Goal: Transaction & Acquisition: Purchase product/service

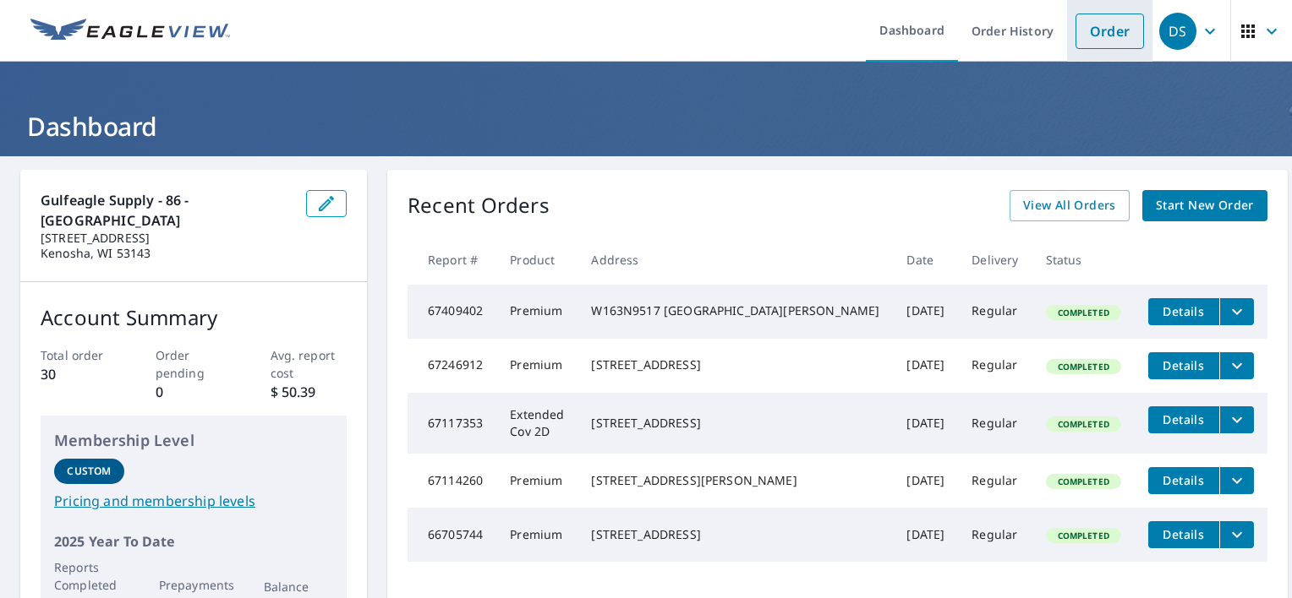
click at [1075, 36] on link "Order" at bounding box center [1109, 32] width 68 height 36
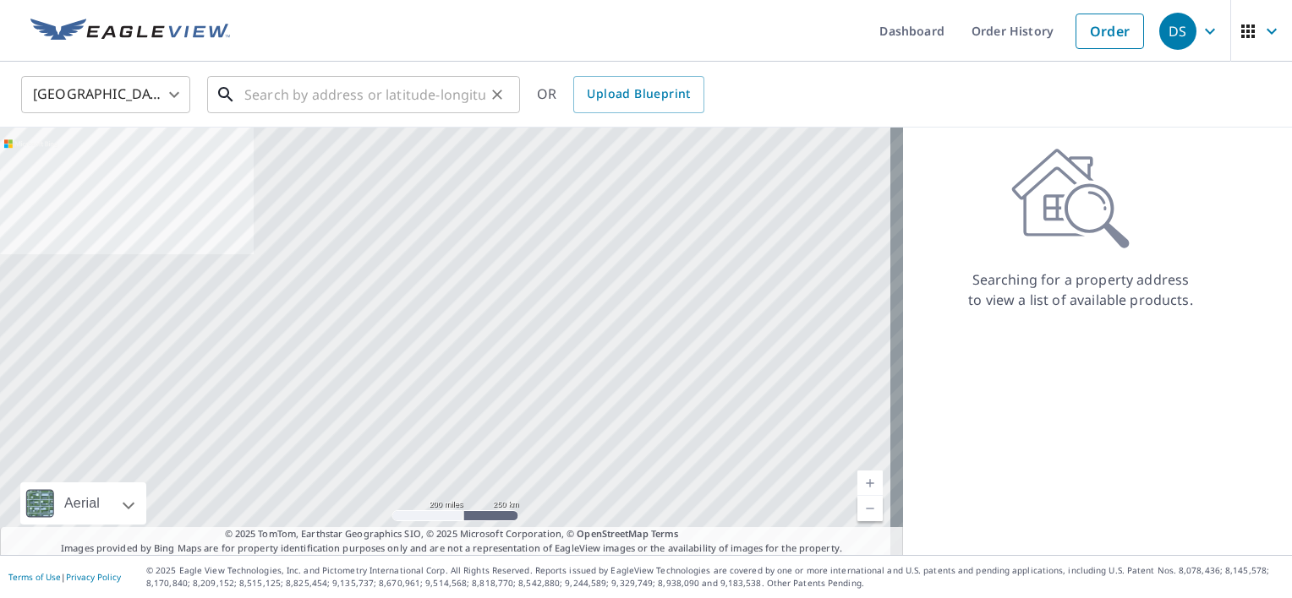
click at [313, 92] on input "text" at bounding box center [364, 94] width 241 height 47
click at [394, 92] on input "text" at bounding box center [364, 94] width 241 height 47
click at [341, 86] on input "text" at bounding box center [364, 94] width 241 height 47
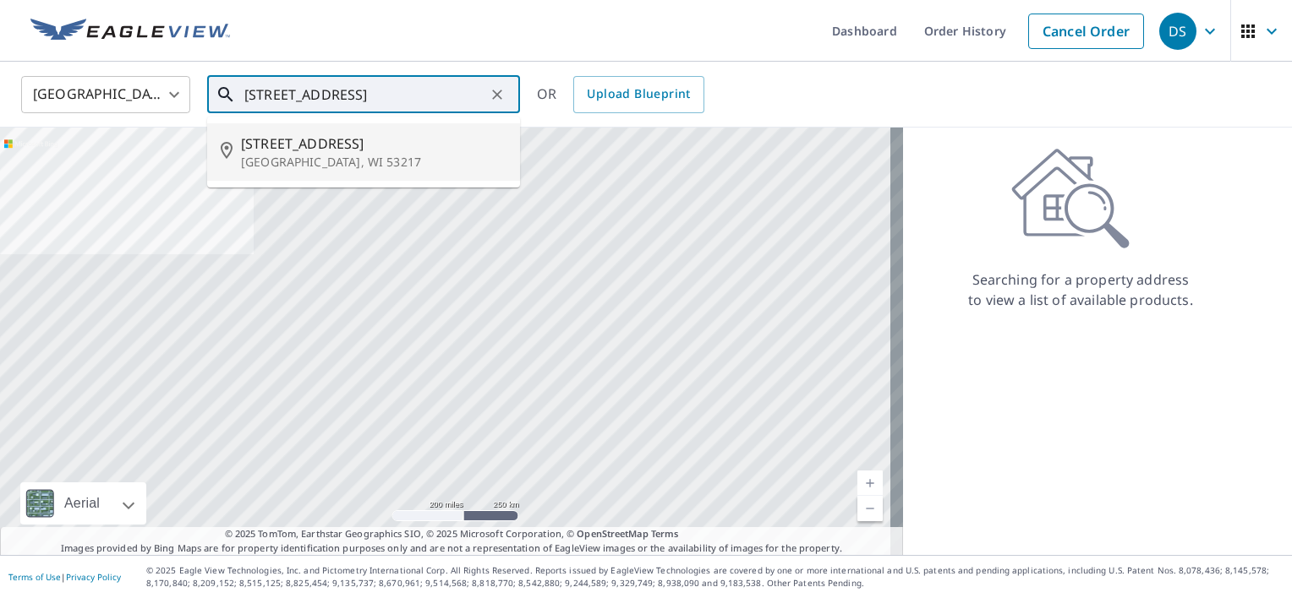
click at [309, 149] on span "[STREET_ADDRESS]" at bounding box center [373, 144] width 265 height 20
type input "[STREET_ADDRESS]"
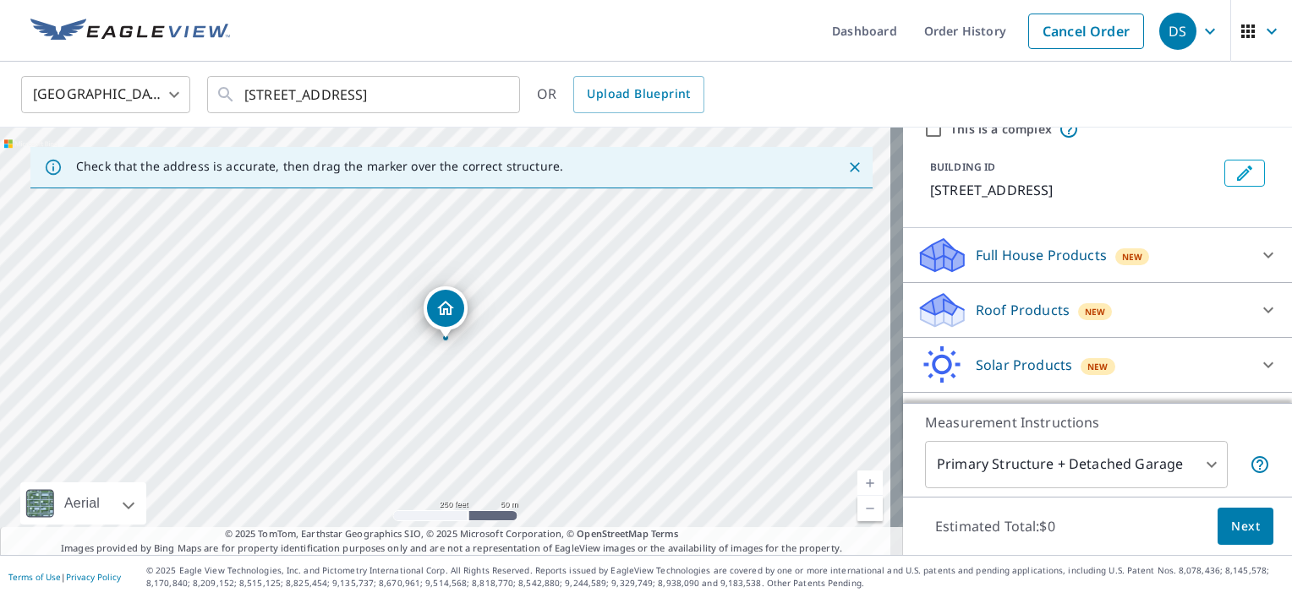
scroll to position [139, 0]
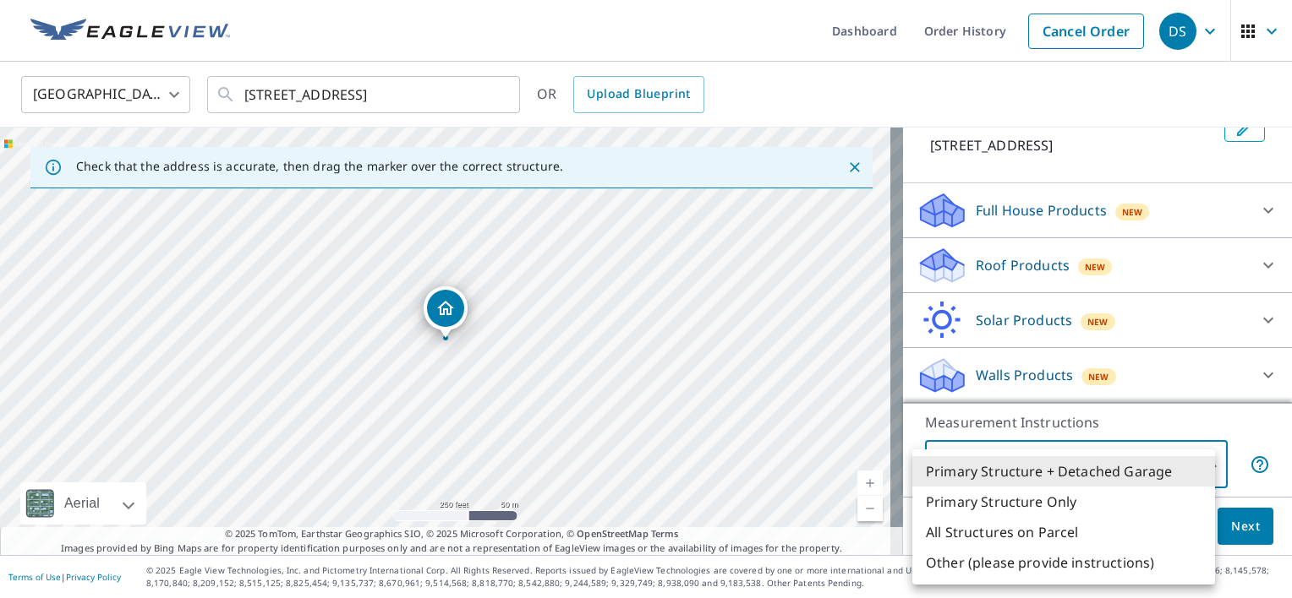
click at [1084, 469] on body "DS DS Dashboard Order History Cancel Order DS [GEOGRAPHIC_DATA] [GEOGRAPHIC_DAT…" at bounding box center [646, 299] width 1292 height 598
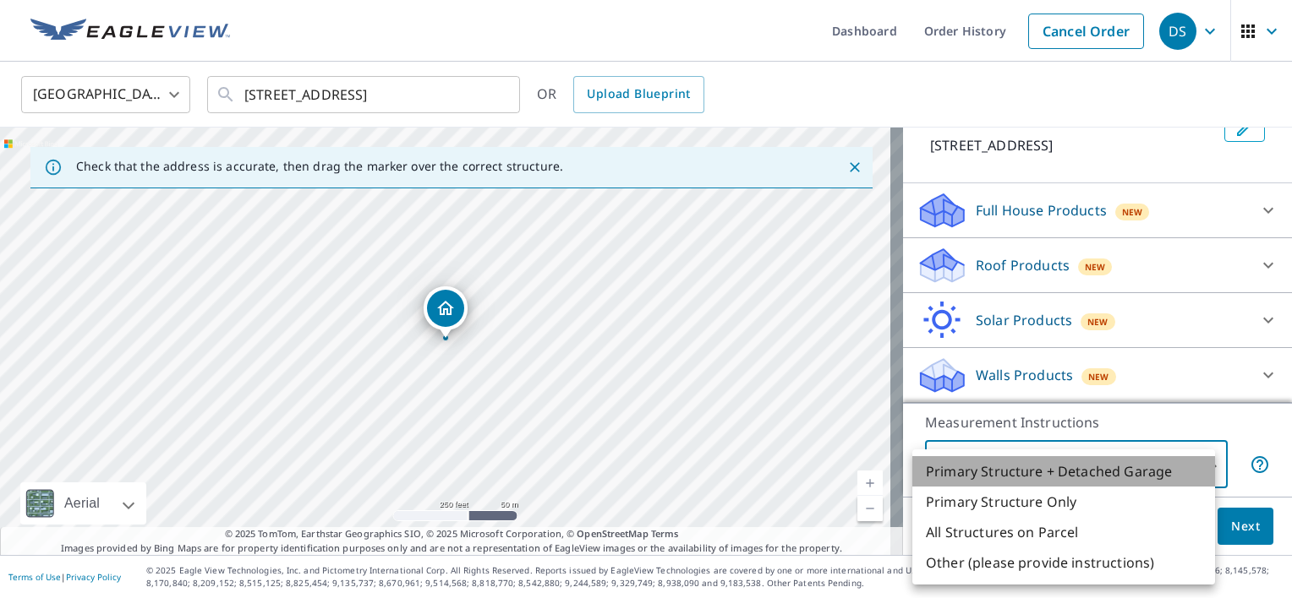
click at [1093, 468] on li "Primary Structure + Detached Garage" at bounding box center [1063, 471] width 303 height 30
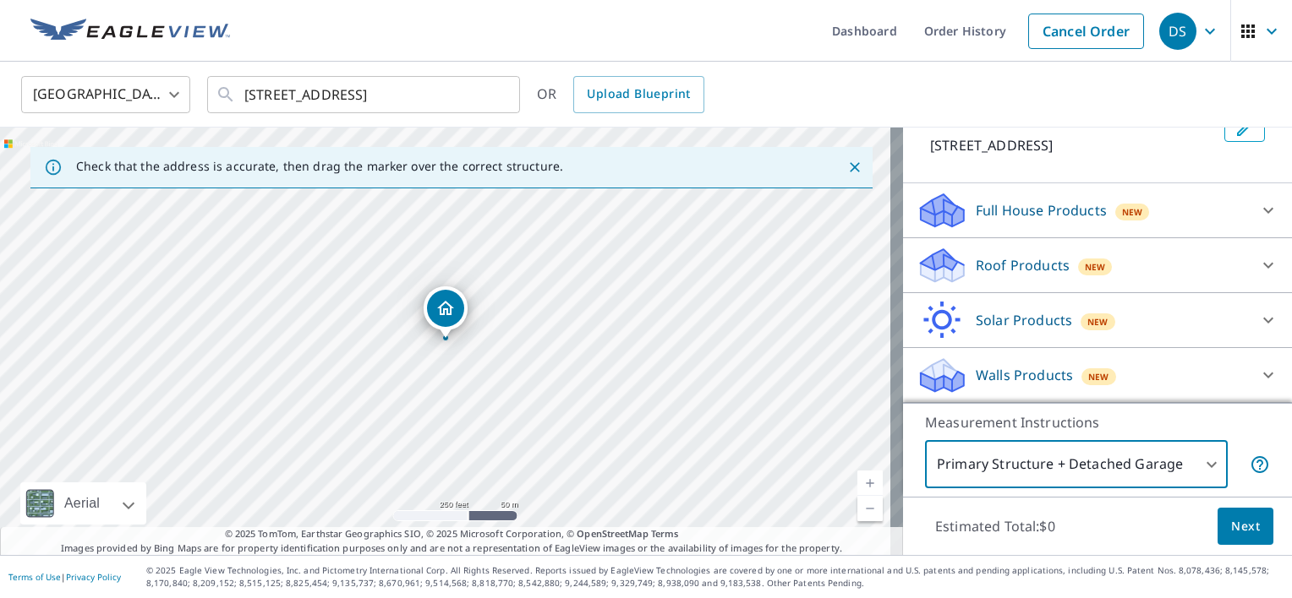
click at [1009, 279] on div "Roof Products New" at bounding box center [1081, 266] width 331 height 40
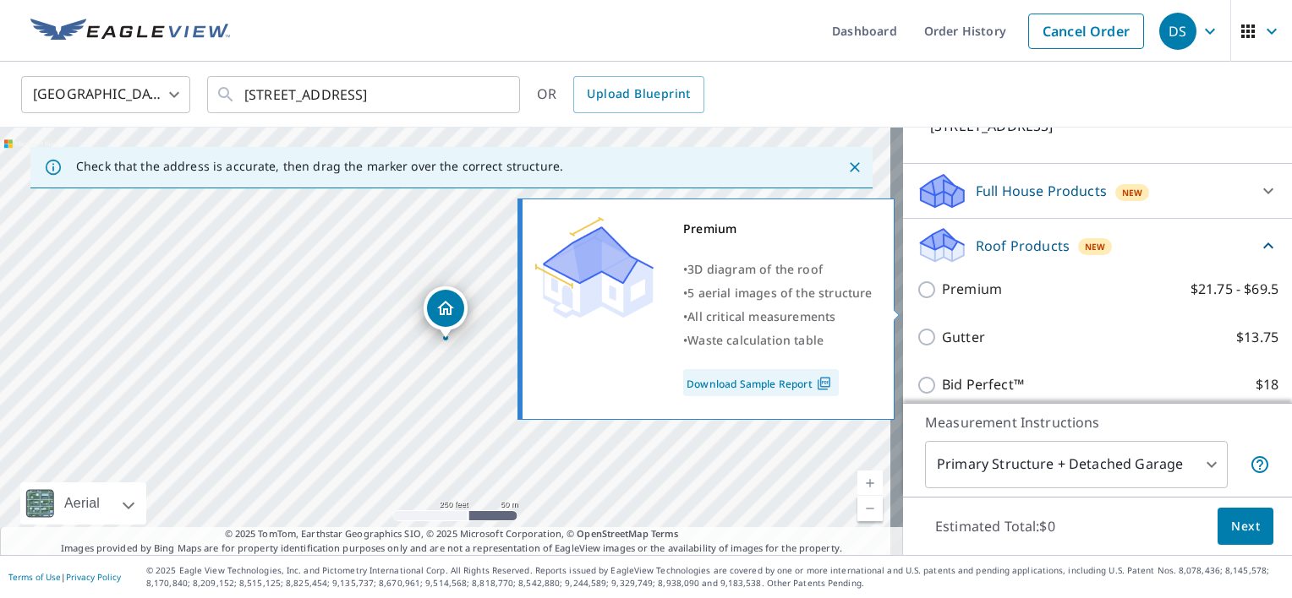
click at [920, 300] on input "Premium $21.75 - $69.5" at bounding box center [928, 290] width 25 height 20
checkbox input "true"
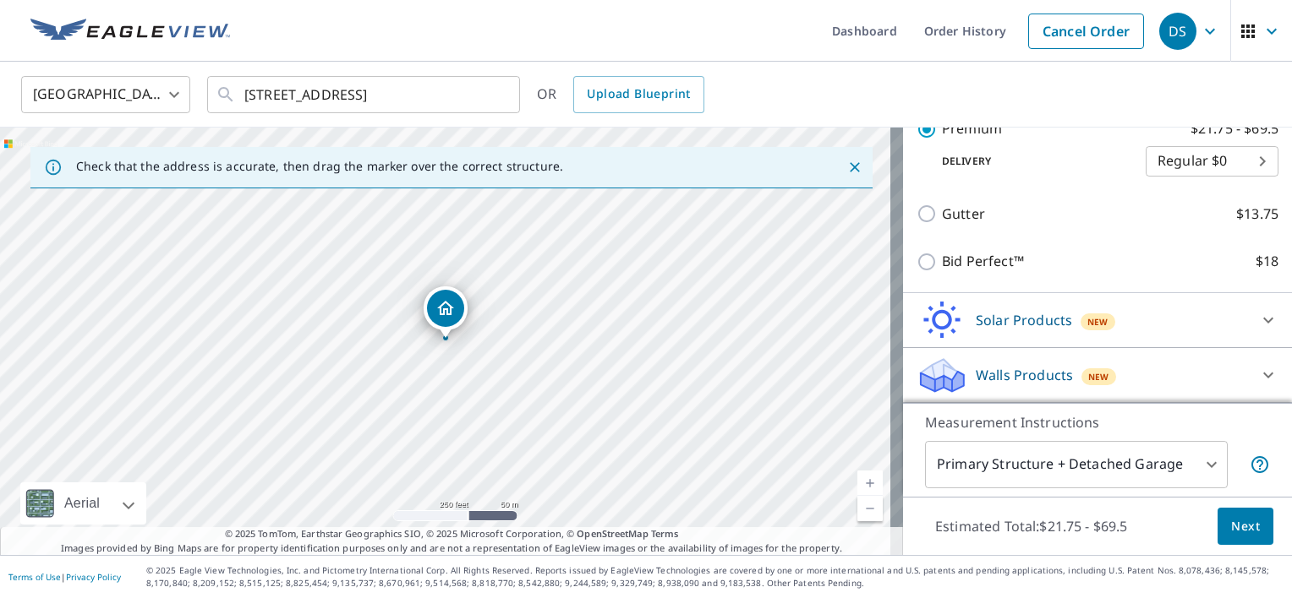
scroll to position [344, 0]
click at [1231, 524] on span "Next" at bounding box center [1245, 527] width 29 height 21
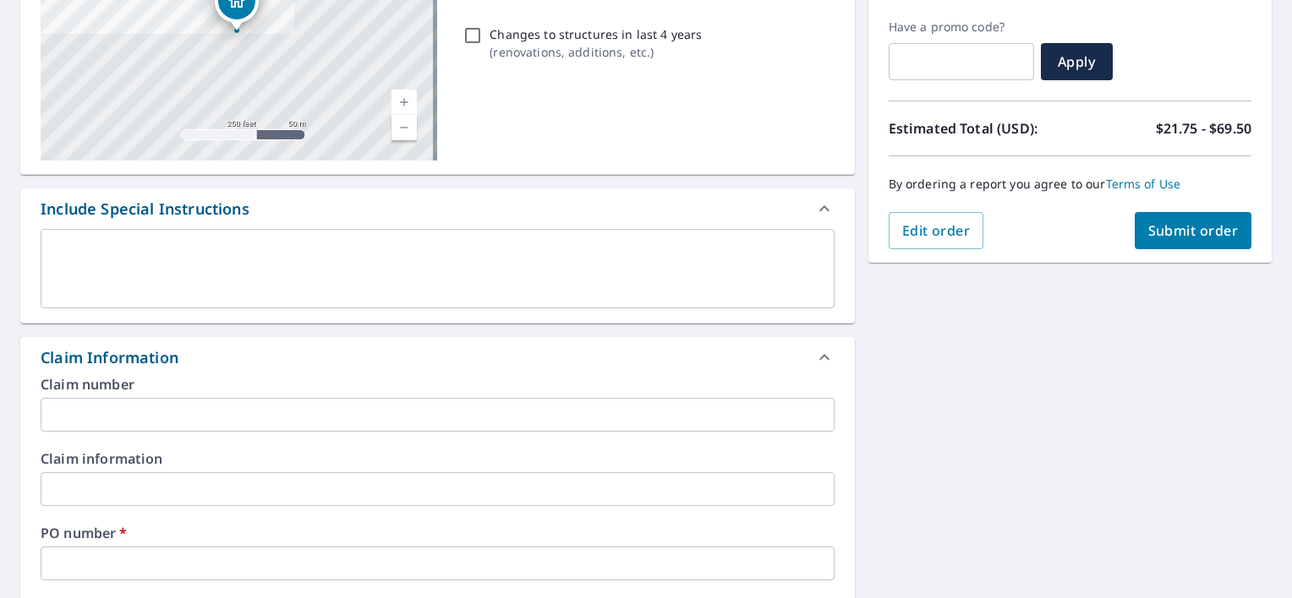
scroll to position [423, 0]
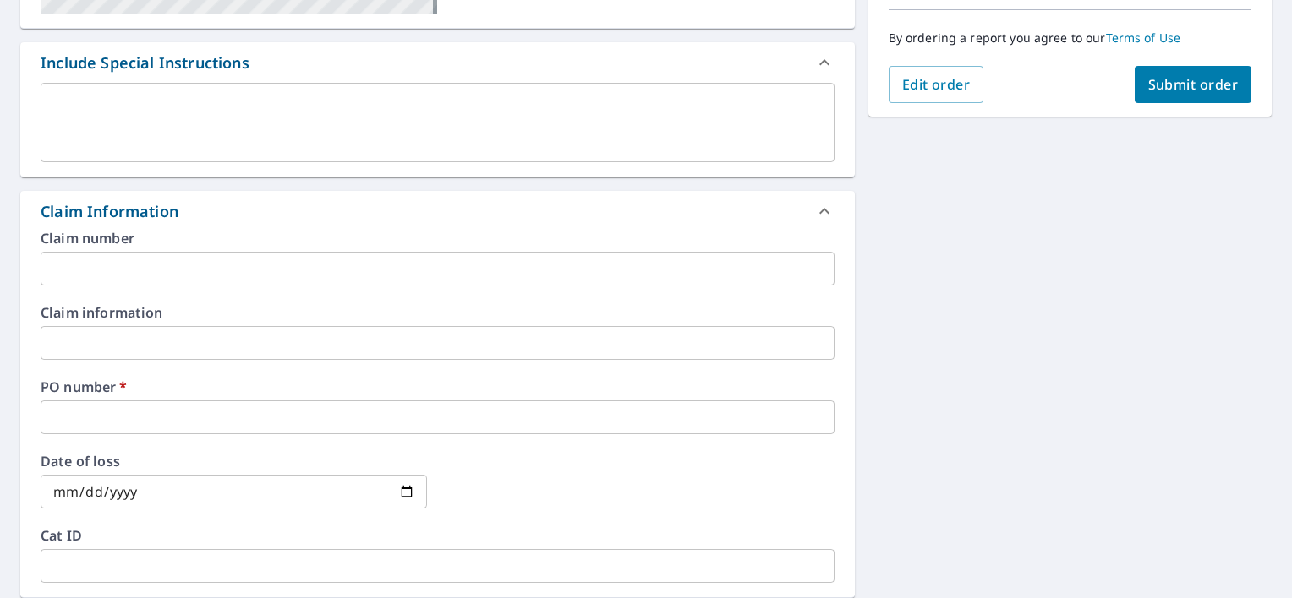
click at [167, 416] on input "text" at bounding box center [438, 418] width 794 height 34
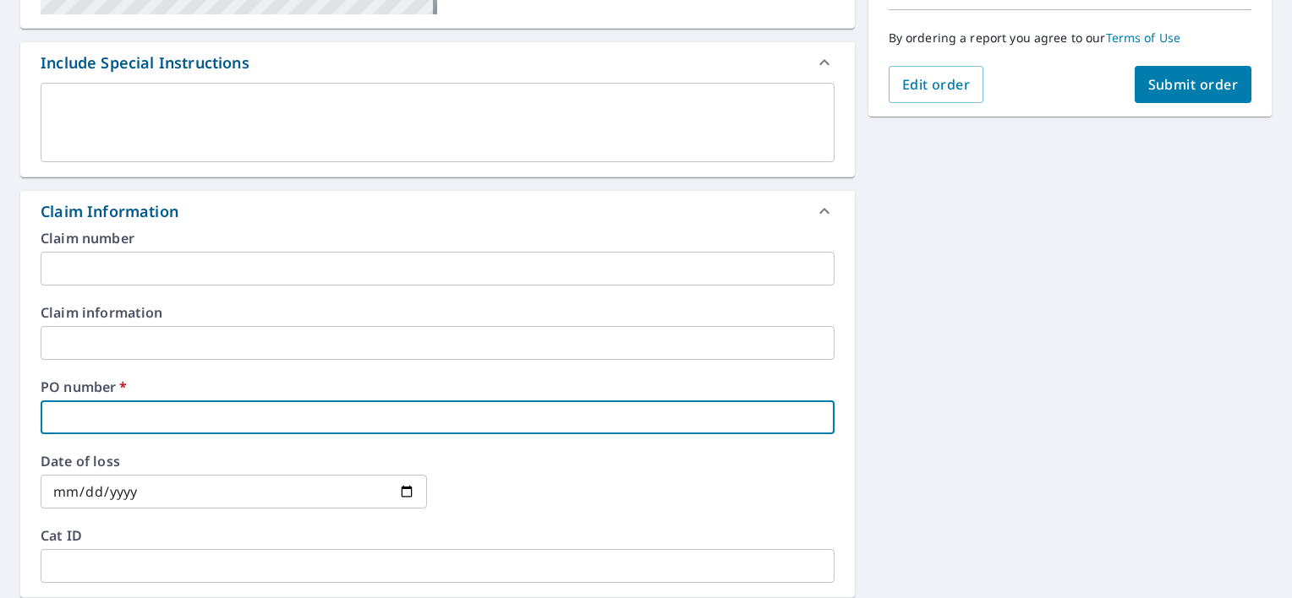
type input "s"
checkbox input "true"
type input "s0"
checkbox input "true"
type input "s00"
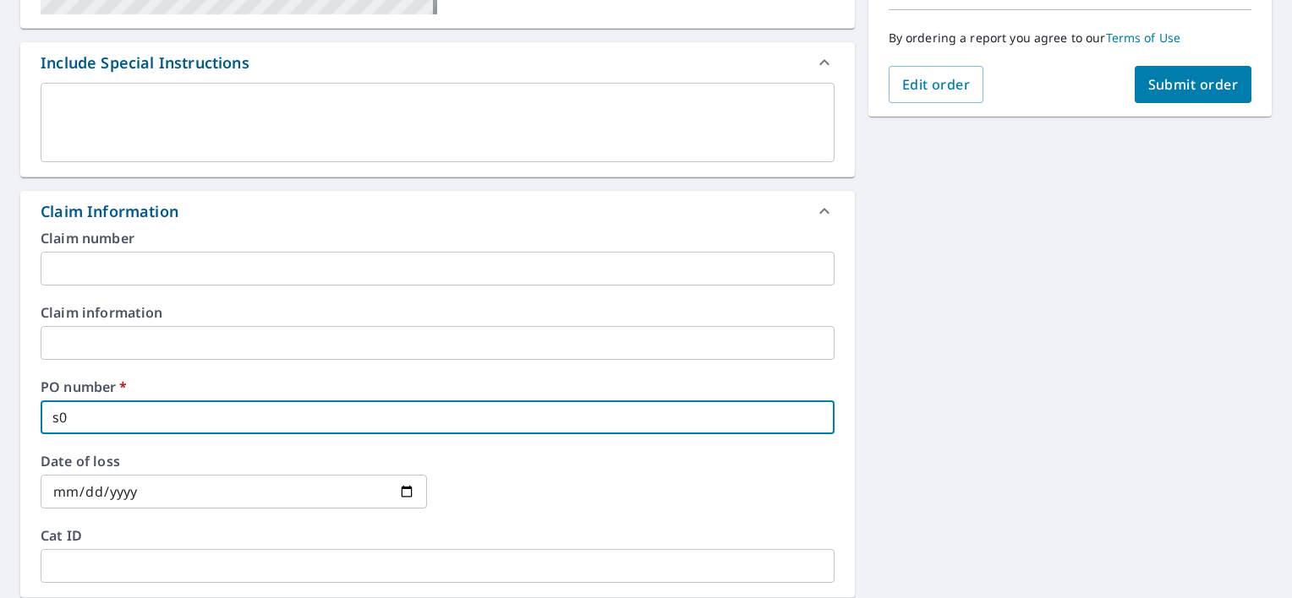
checkbox input "true"
type input "s002"
checkbox input "true"
type input "s0025"
checkbox input "true"
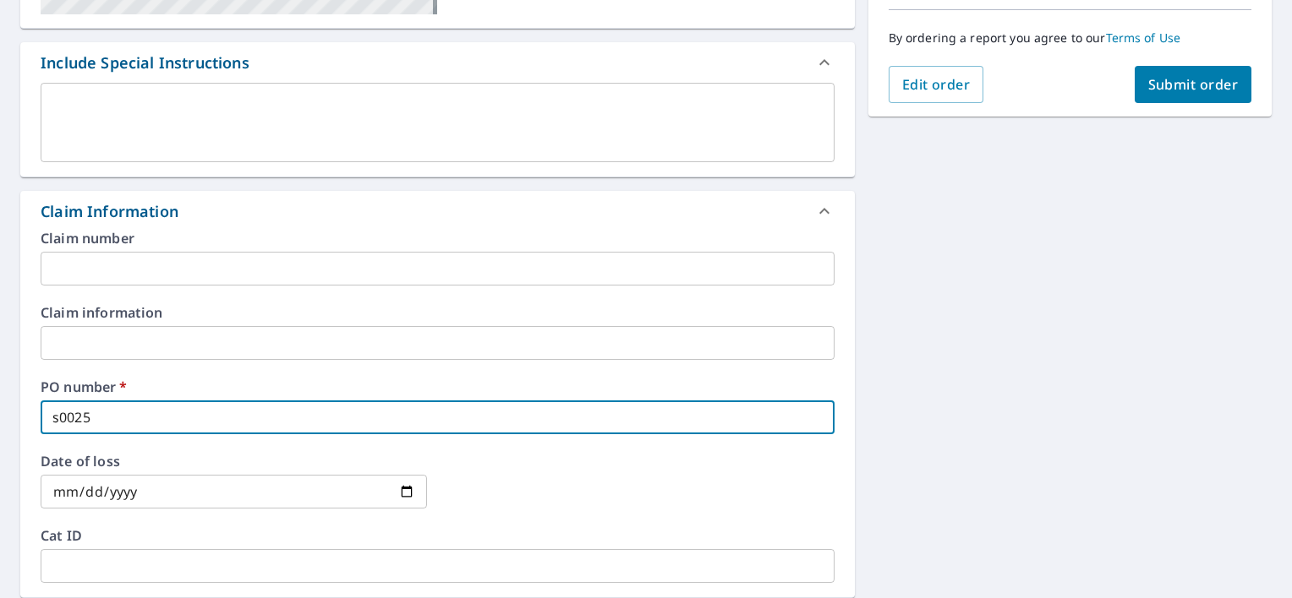
type input "s00253"
checkbox input "true"
type input "s002534"
checkbox input "true"
type input "s0025345"
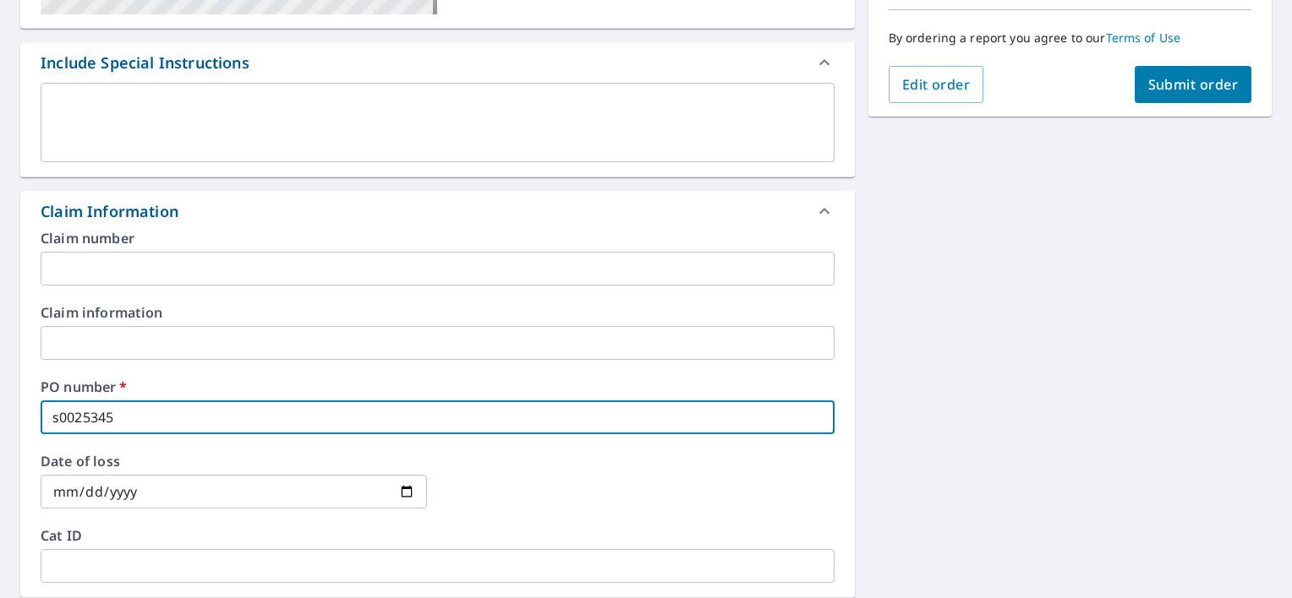
checkbox input "true"
type input "s00253459"
checkbox input "true"
type input "s002534590"
checkbox input "true"
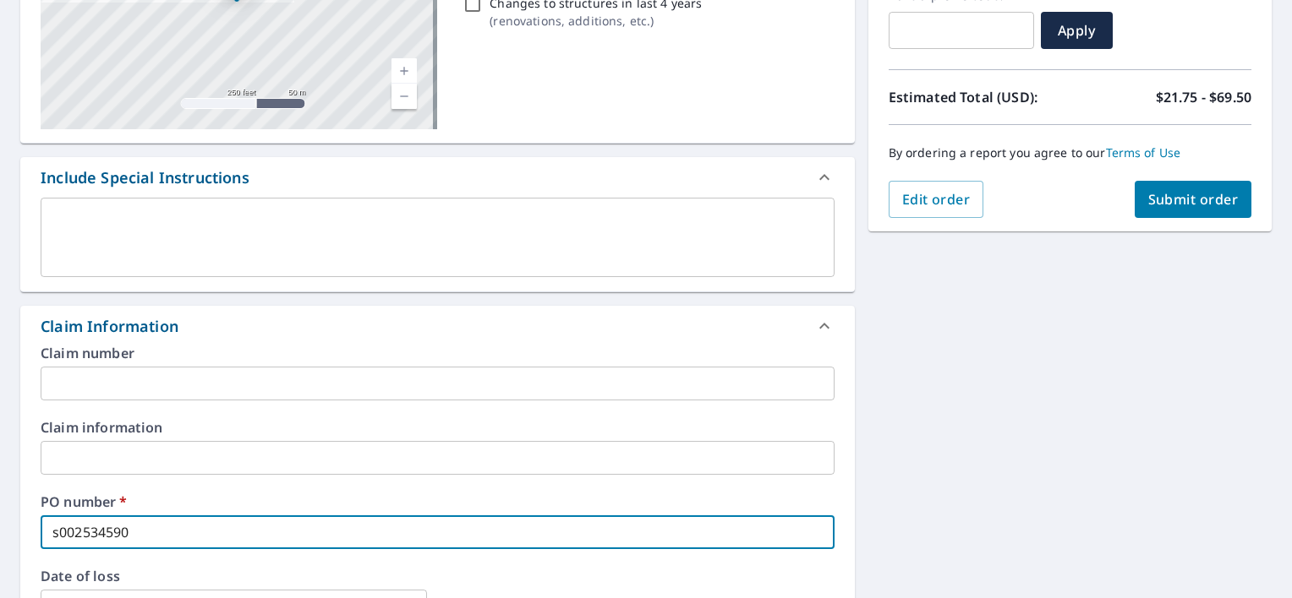
scroll to position [85, 0]
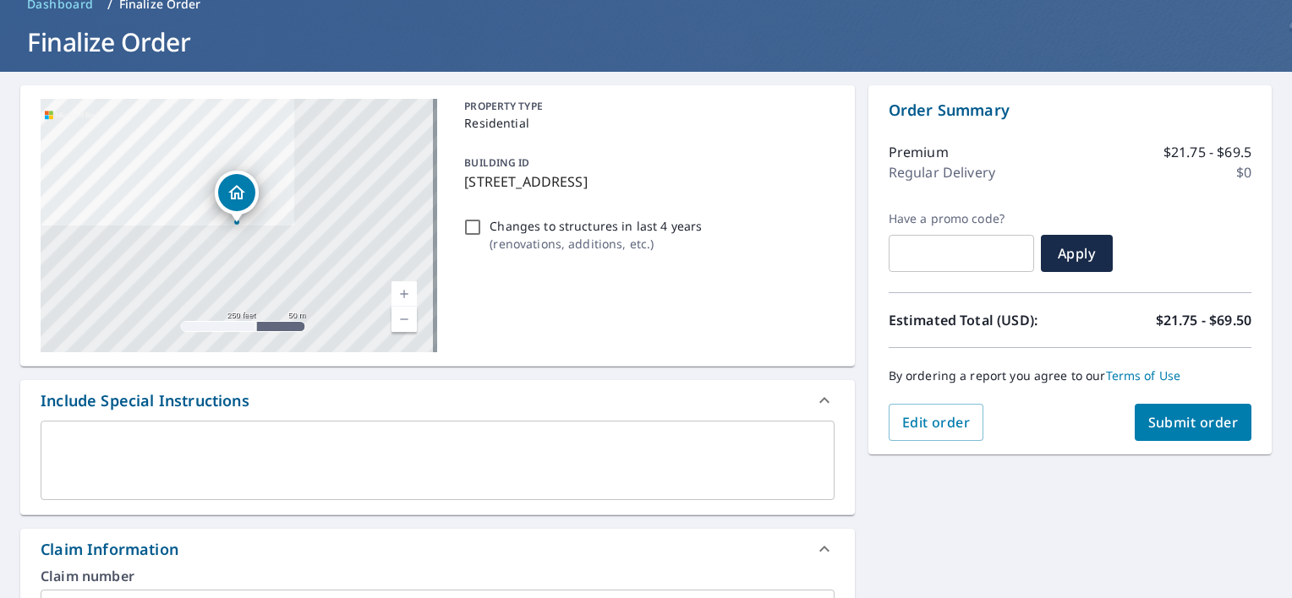
type input "s002534590"
click at [1161, 426] on span "Submit order" at bounding box center [1193, 422] width 90 height 19
checkbox input "true"
